Goal: Information Seeking & Learning: Find specific page/section

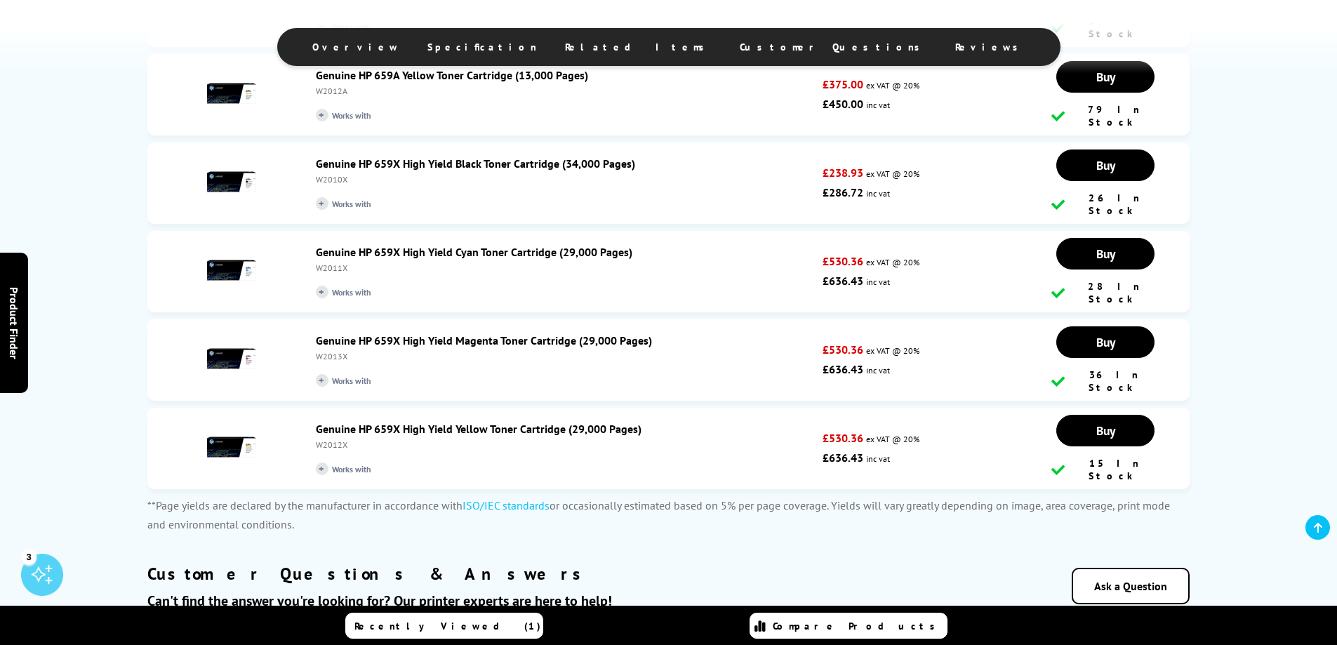
scroll to position [2947, 0]
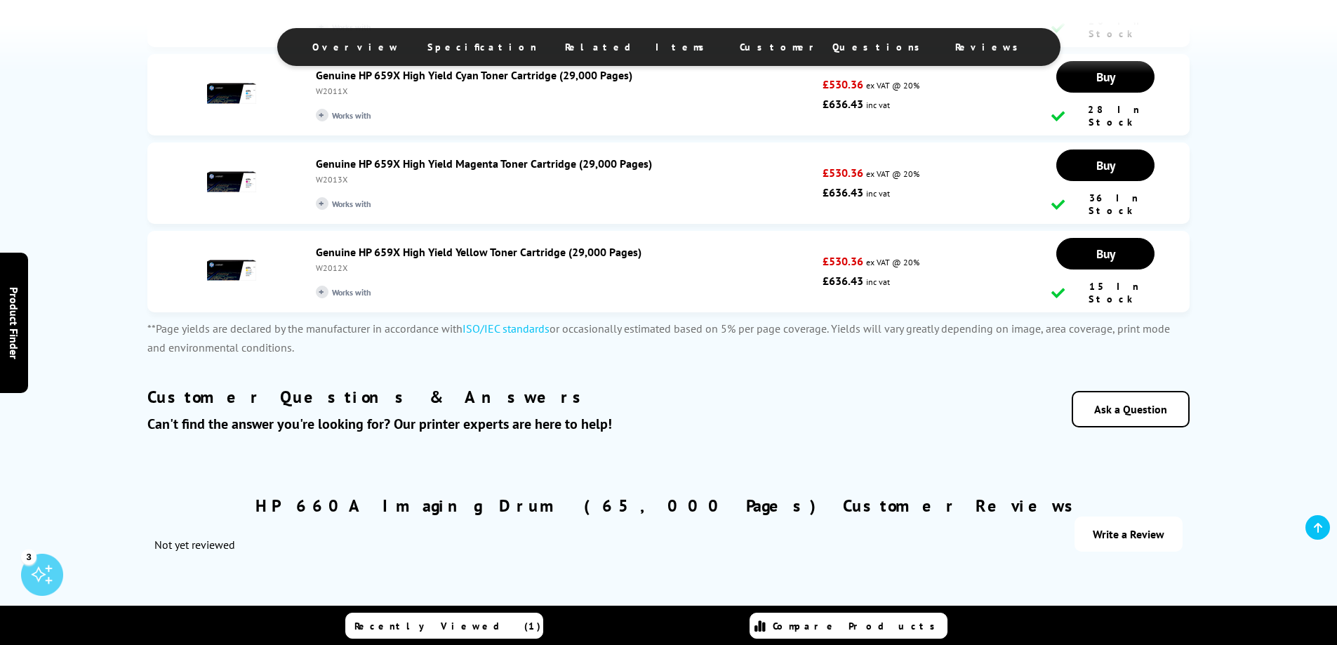
click at [1318, 528] on icon at bounding box center [1318, 527] width 8 height 11
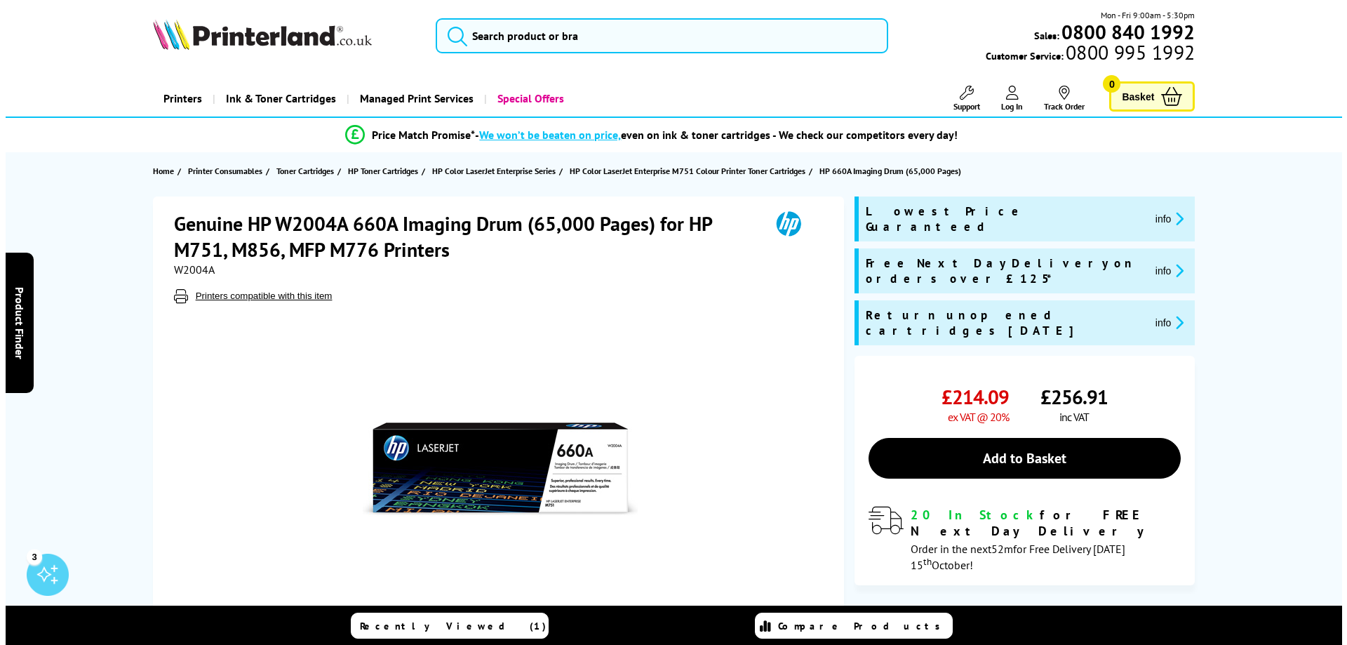
scroll to position [0, 0]
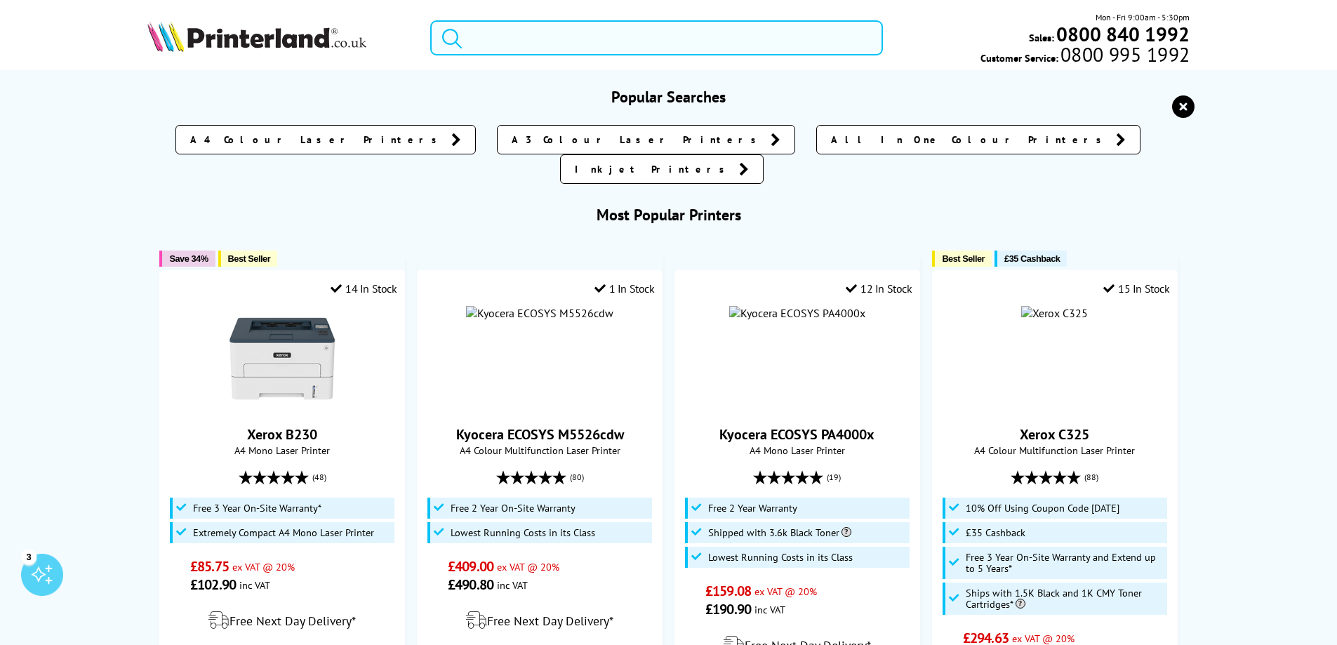
click at [568, 32] on input "search" at bounding box center [656, 37] width 453 height 35
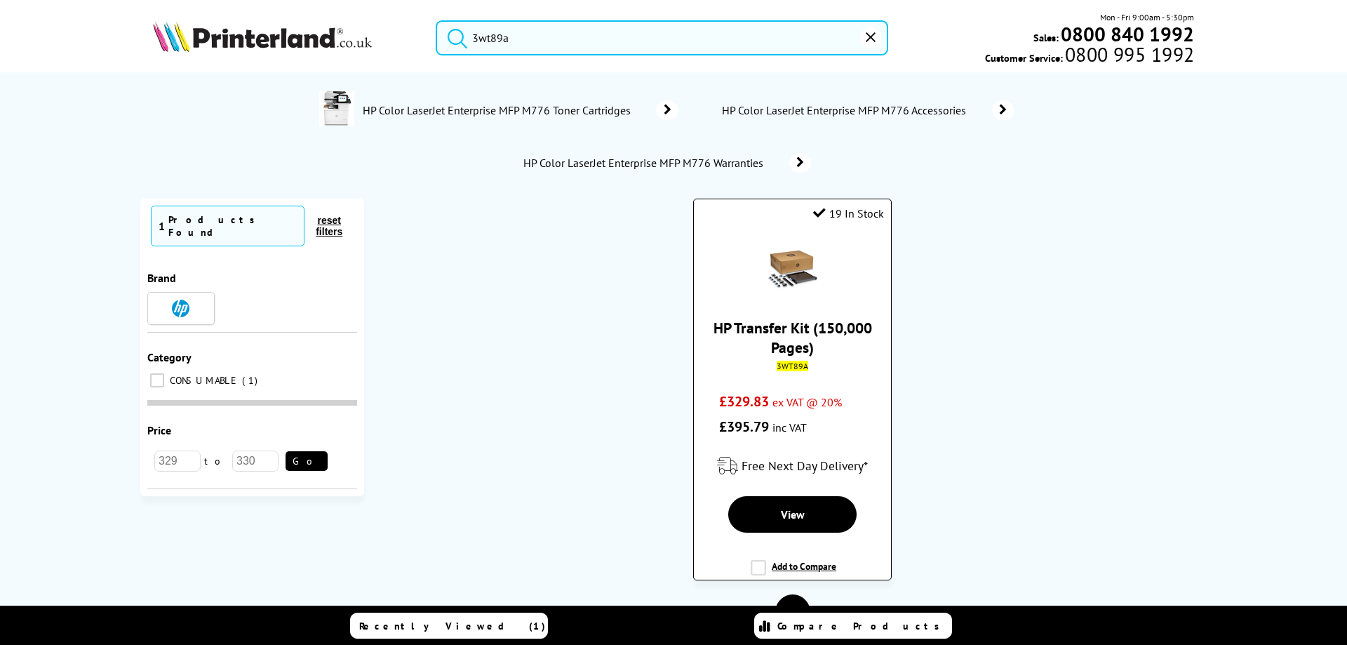
type input "3wt89a"
click at [787, 347] on link "HP Transfer Kit (150,000 Pages)" at bounding box center [793, 337] width 159 height 39
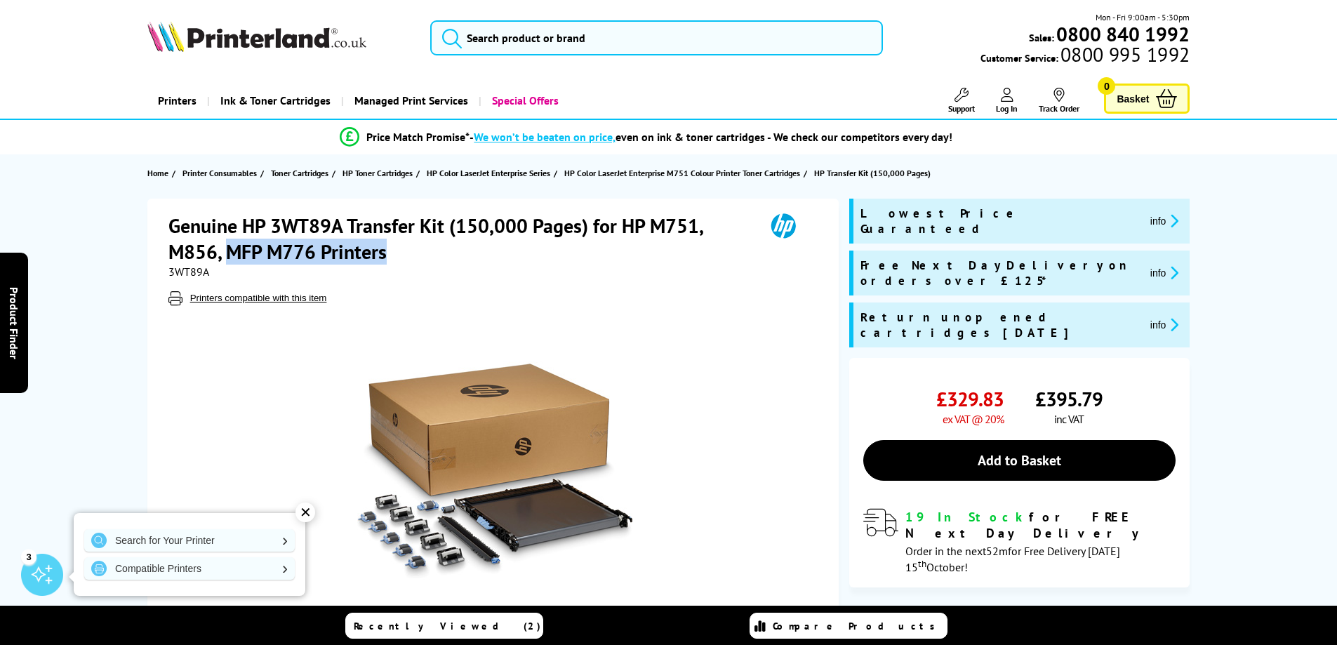
drag, startPoint x: 226, startPoint y: 249, endPoint x: 385, endPoint y: 252, distance: 159.3
click at [385, 252] on h1 "Genuine HP 3WT89A Transfer Kit (150,000 Pages) for HP M751, M856, MFP M776 Prin…" at bounding box center [459, 239] width 582 height 52
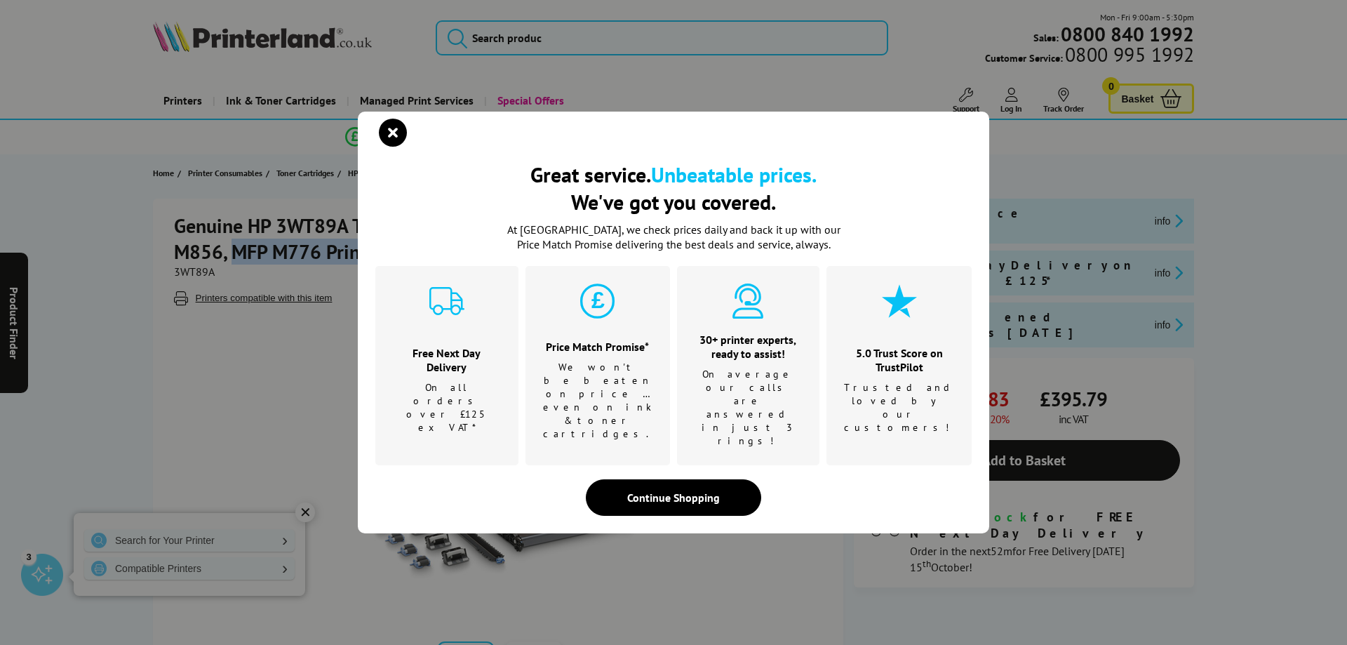
copy h1 "MFP M776 Printers"
click at [533, 42] on div "Great service. Unbeatable prices. We've got you covered. Great service. Unbeata…" at bounding box center [673, 322] width 1347 height 645
click at [535, 40] on div "Great service. Unbeatable prices. We've got you covered. Great service. Unbeata…" at bounding box center [673, 322] width 1347 height 645
drag, startPoint x: 399, startPoint y: 161, endPoint x: 428, endPoint y: 116, distance: 53.1
click at [400, 147] on icon "close modal" at bounding box center [393, 133] width 28 height 28
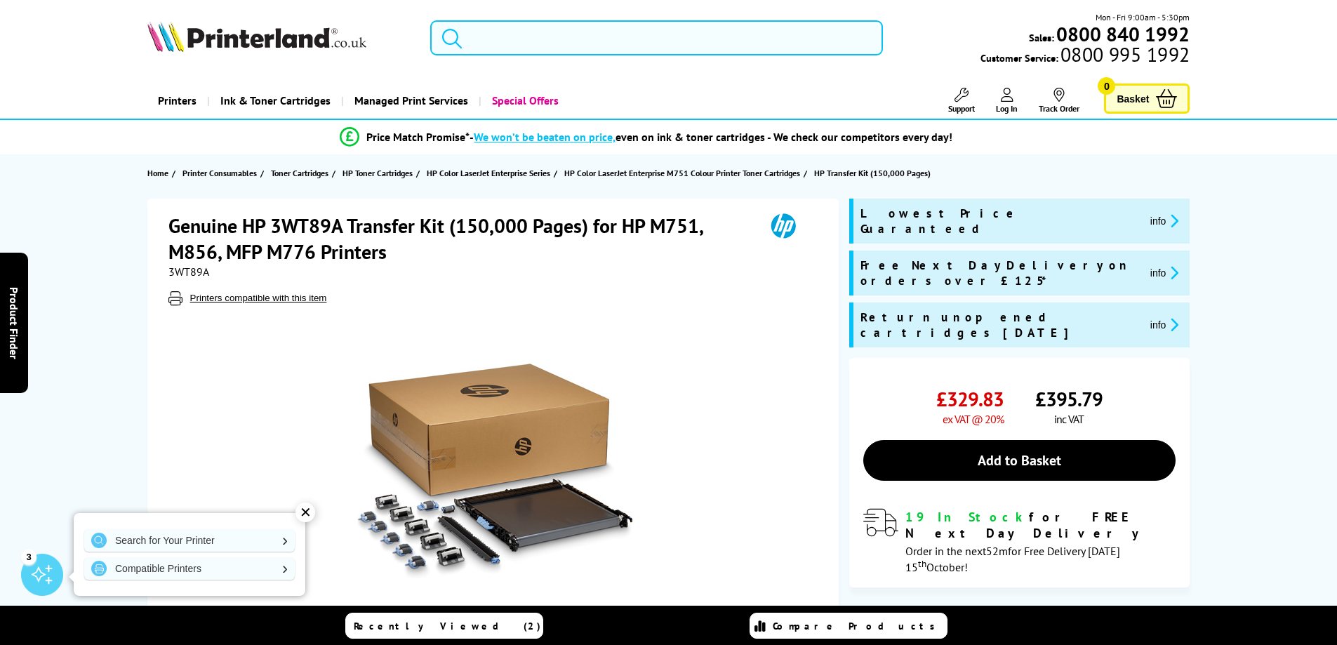
click at [521, 51] on input "search" at bounding box center [656, 37] width 453 height 35
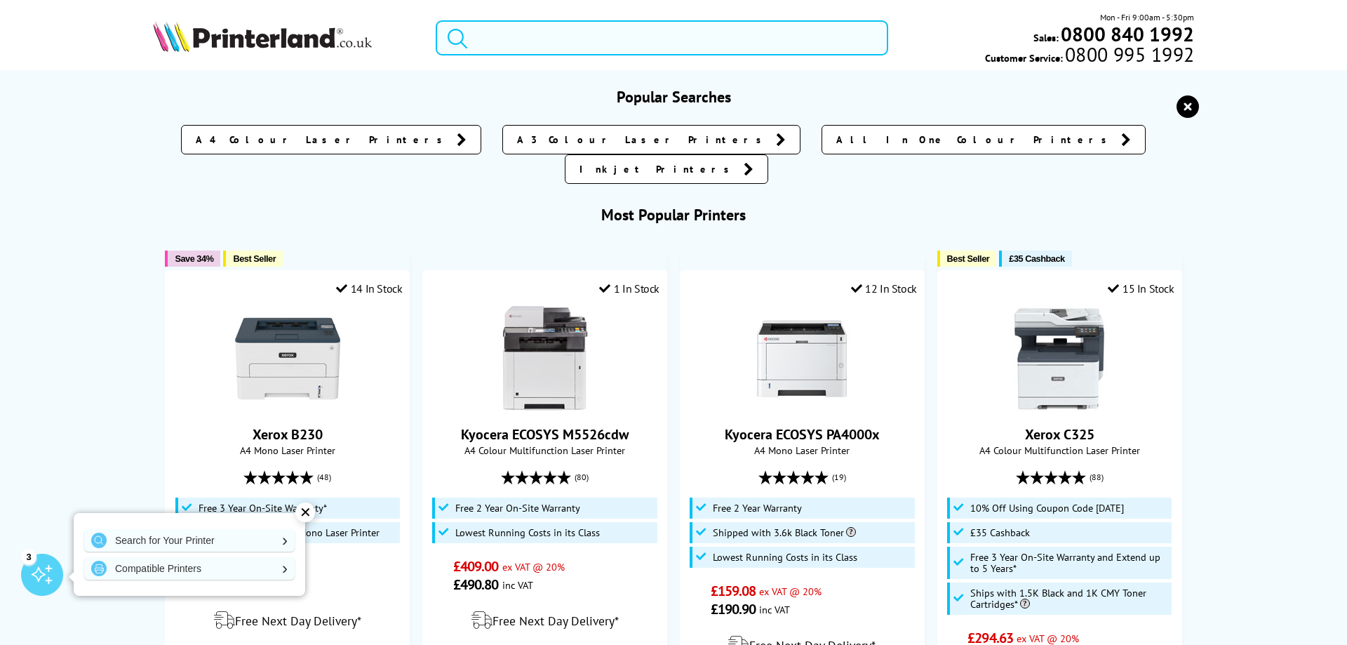
paste input "MFP M776 Printers"
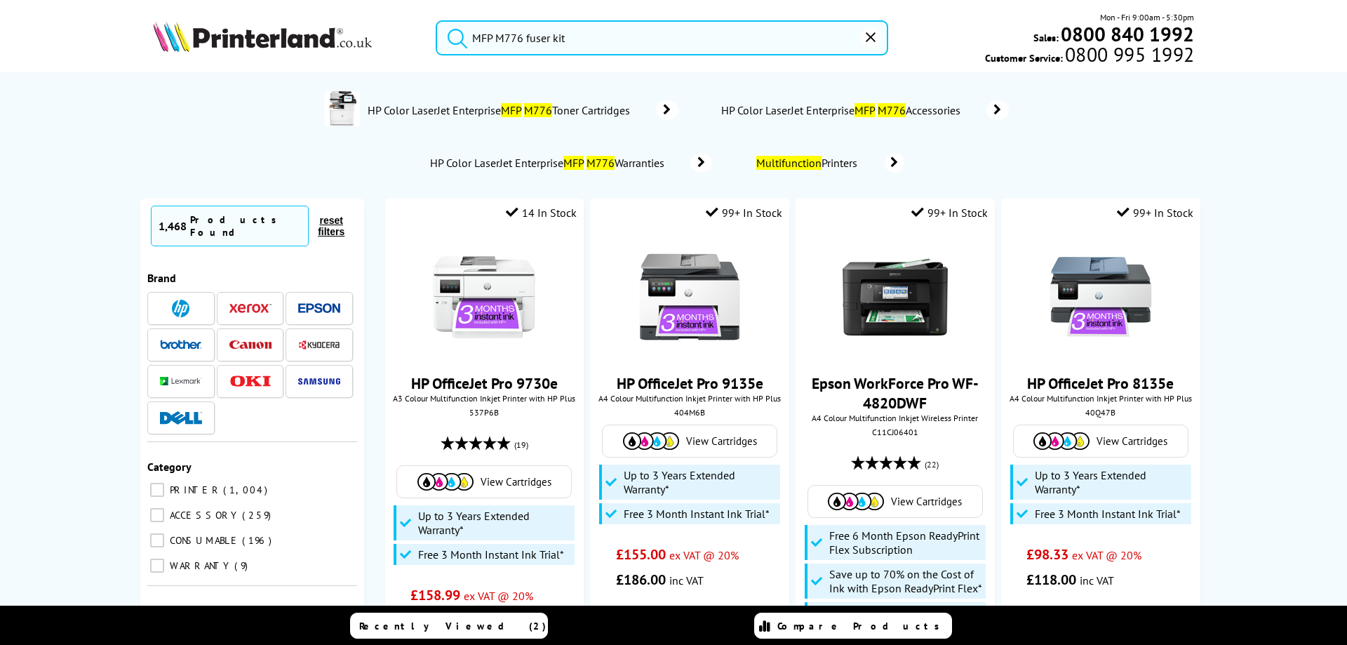
type input "MFP M776 fuser kit"
click at [436, 20] on button "submit" at bounding box center [453, 35] width 35 height 31
click at [543, 109] on mark "M776" at bounding box center [538, 110] width 28 height 14
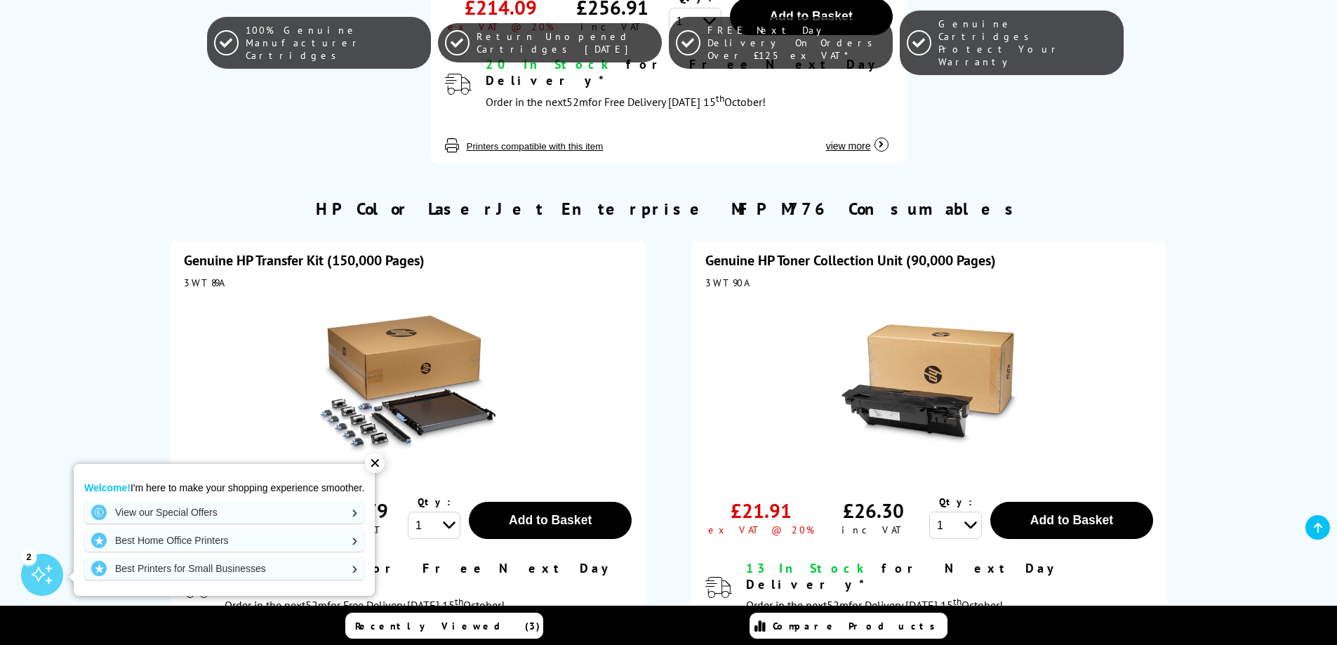
scroll to position [3508, 0]
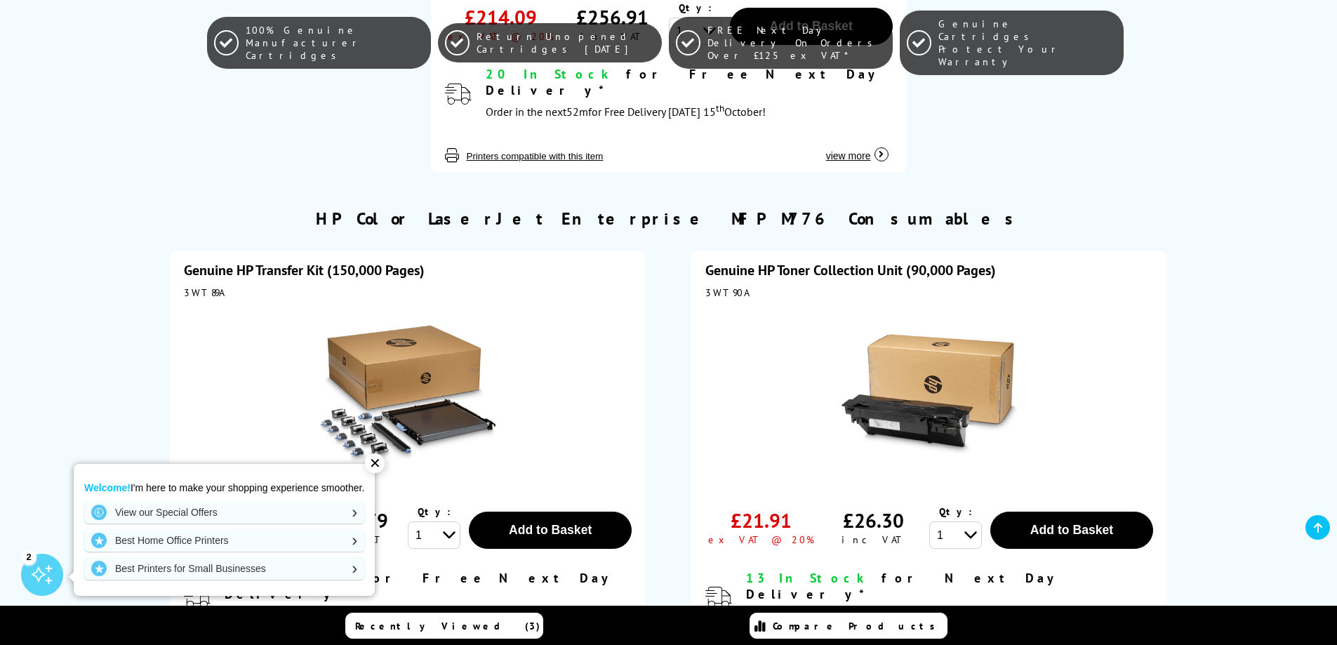
click at [1316, 531] on icon at bounding box center [1318, 527] width 8 height 11
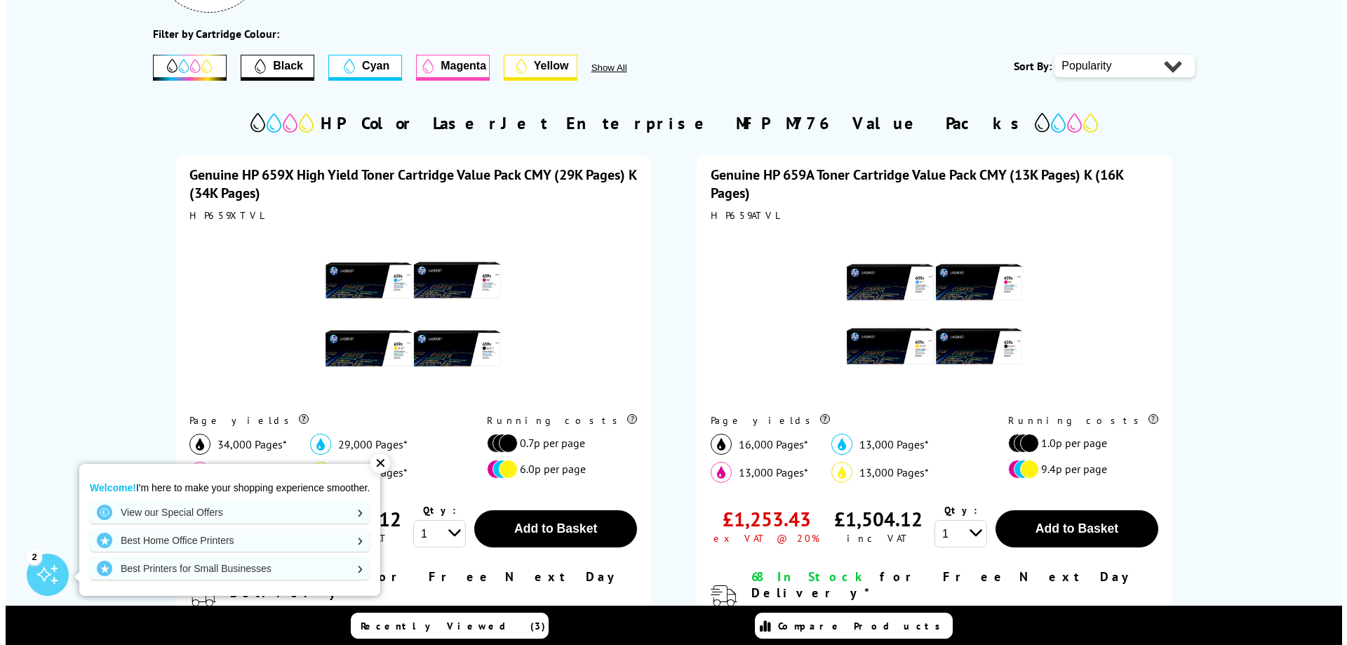
scroll to position [0, 0]
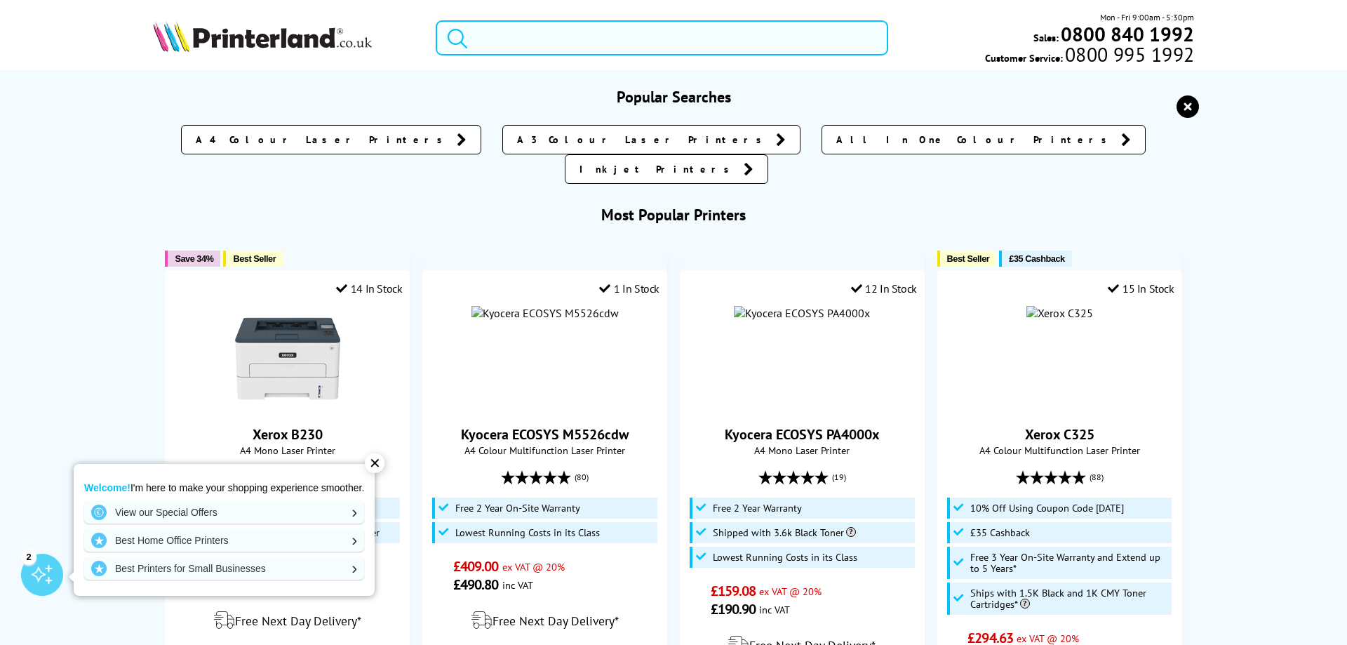
click at [604, 45] on input "search" at bounding box center [662, 37] width 453 height 35
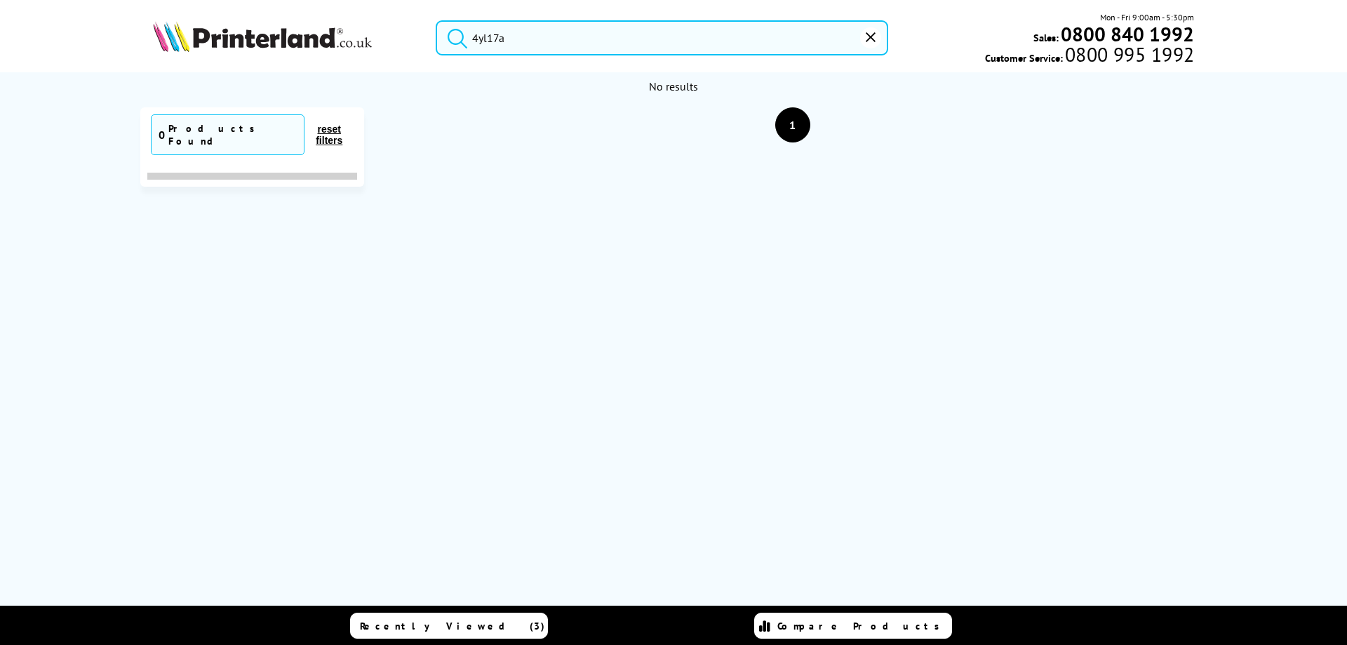
click at [436, 20] on button "submit" at bounding box center [453, 35] width 35 height 31
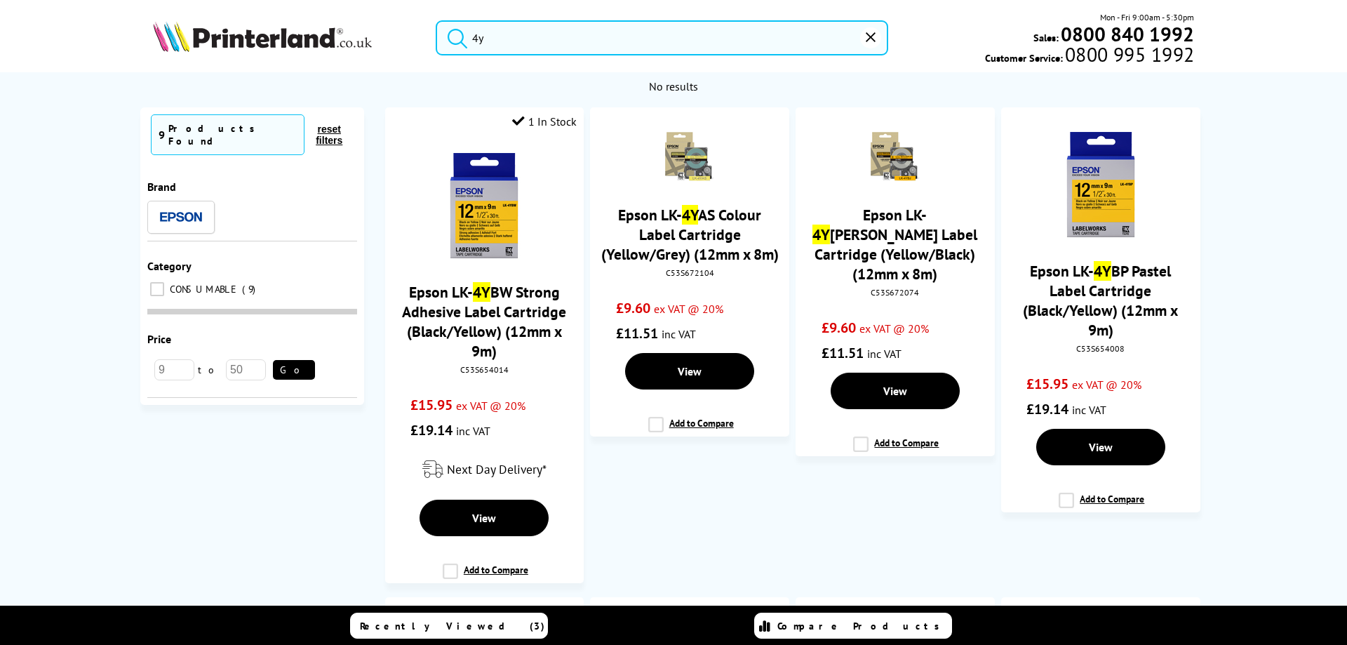
type input "4"
